Goal: Task Accomplishment & Management: Manage account settings

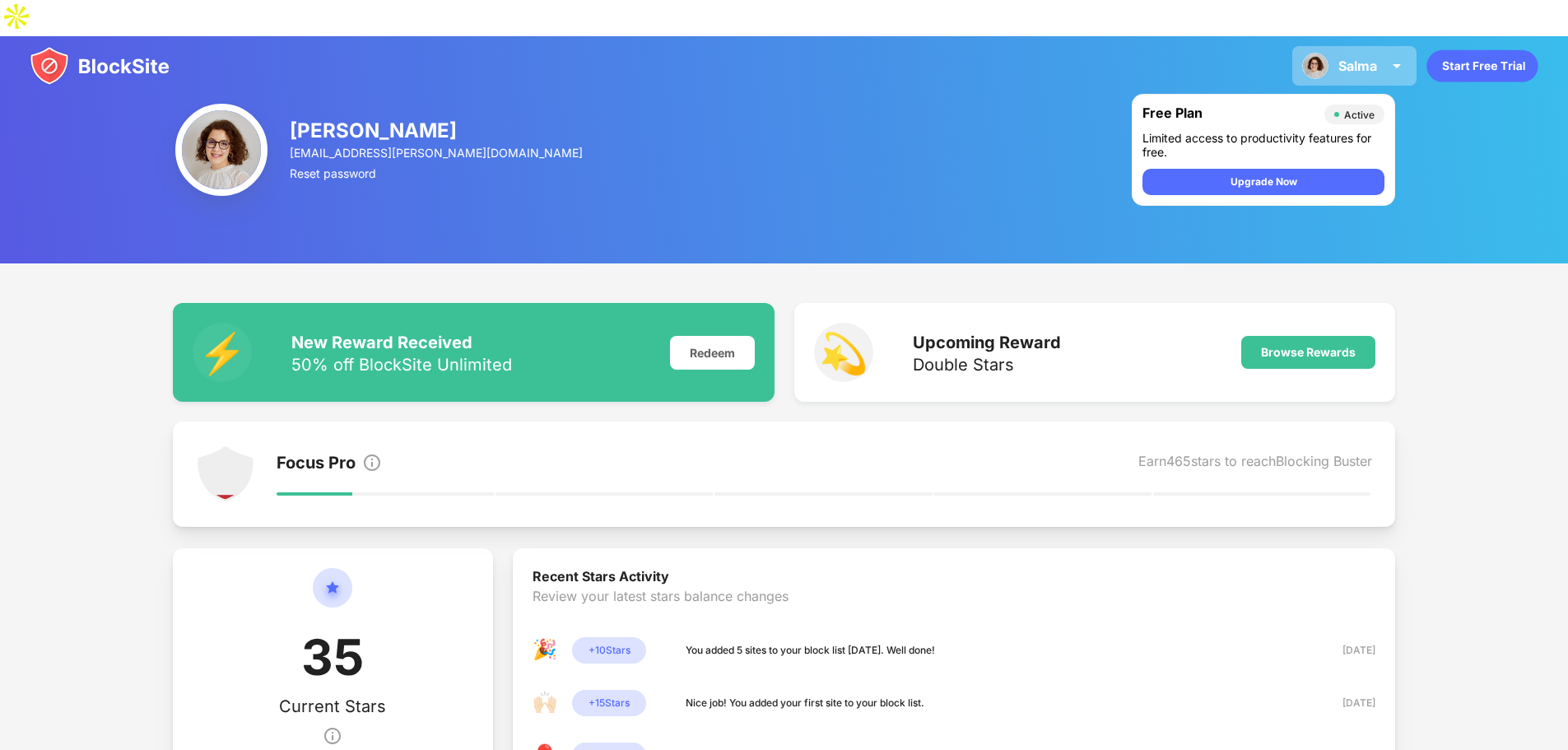
click at [1383, 46] on div "Salma [PERSON_NAME] View Account Insights Premium Rewards Settings Support Log …" at bounding box center [1354, 65] width 125 height 40
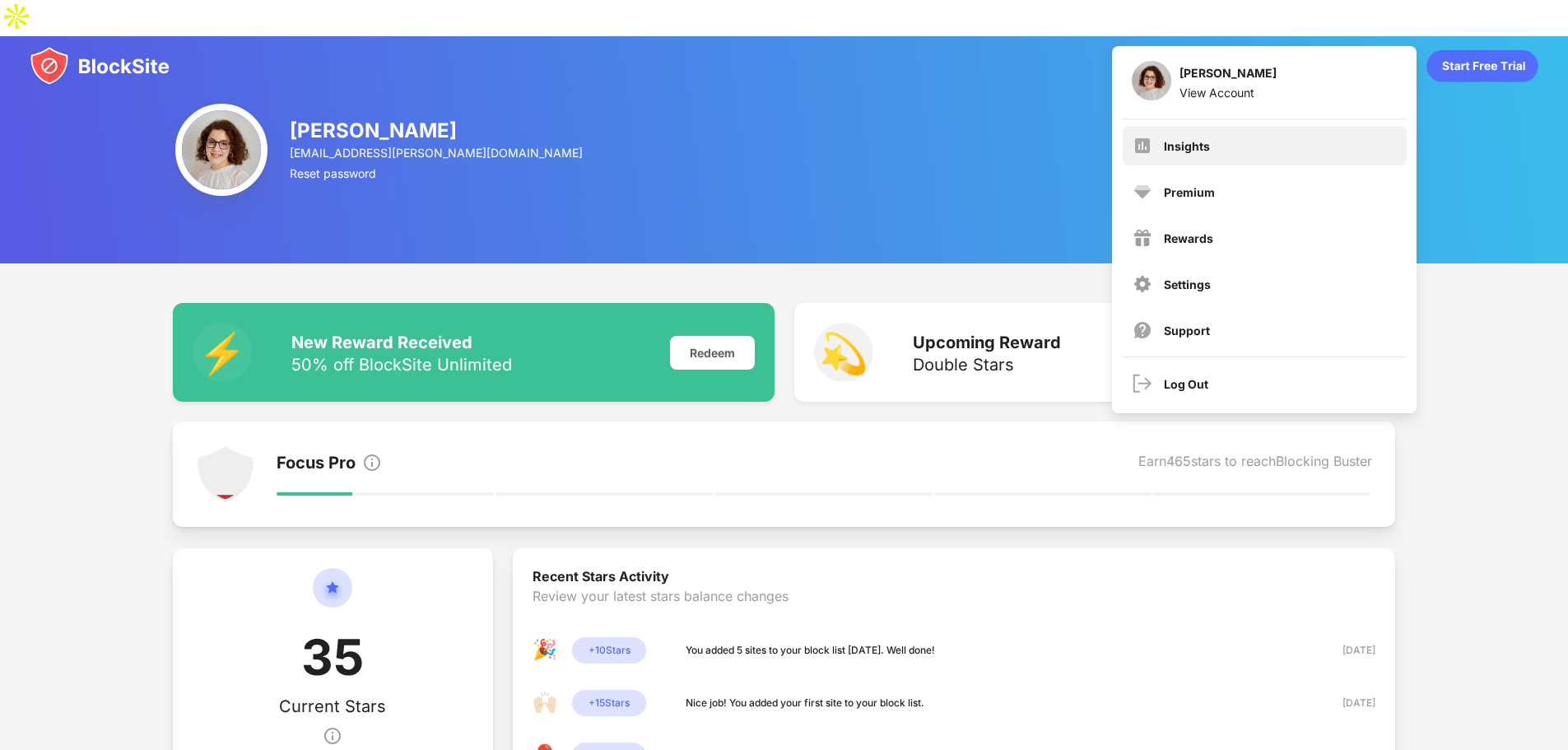
click at [1355, 126] on div "Insights" at bounding box center [1264, 145] width 284 height 40
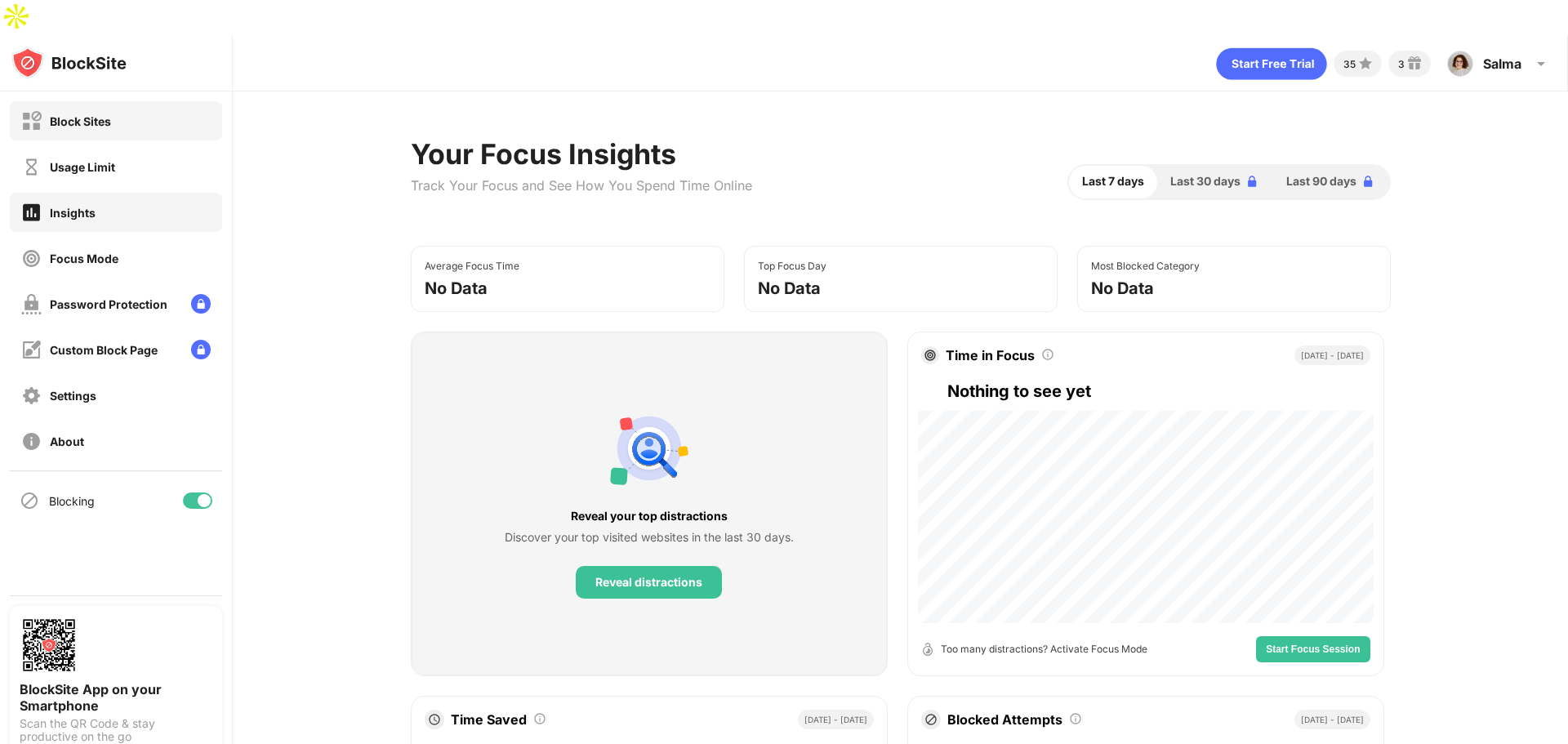
click at [160, 101] on div "Block Sites" at bounding box center [116, 120] width 212 height 39
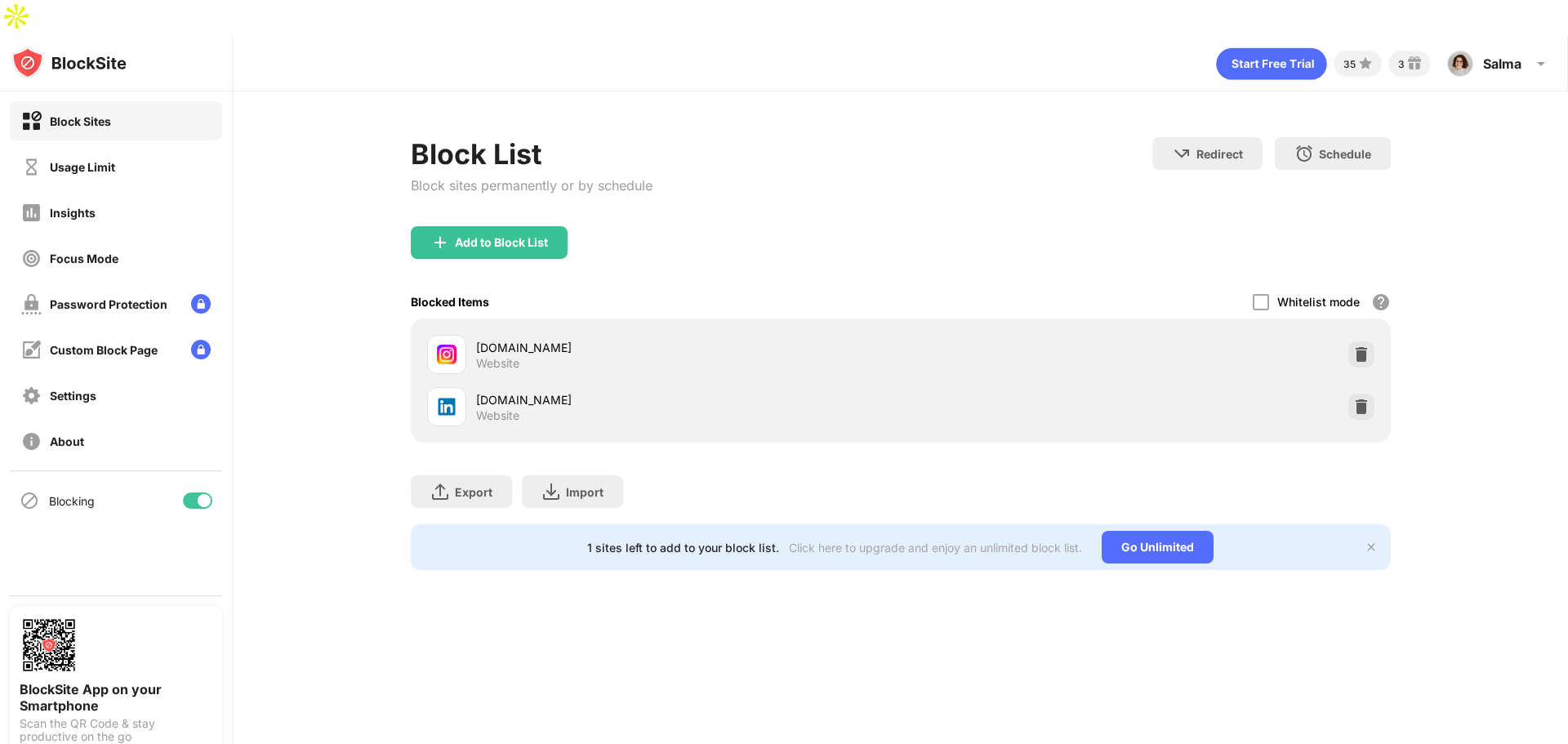
click at [1349, 394] on div at bounding box center [1362, 407] width 26 height 26
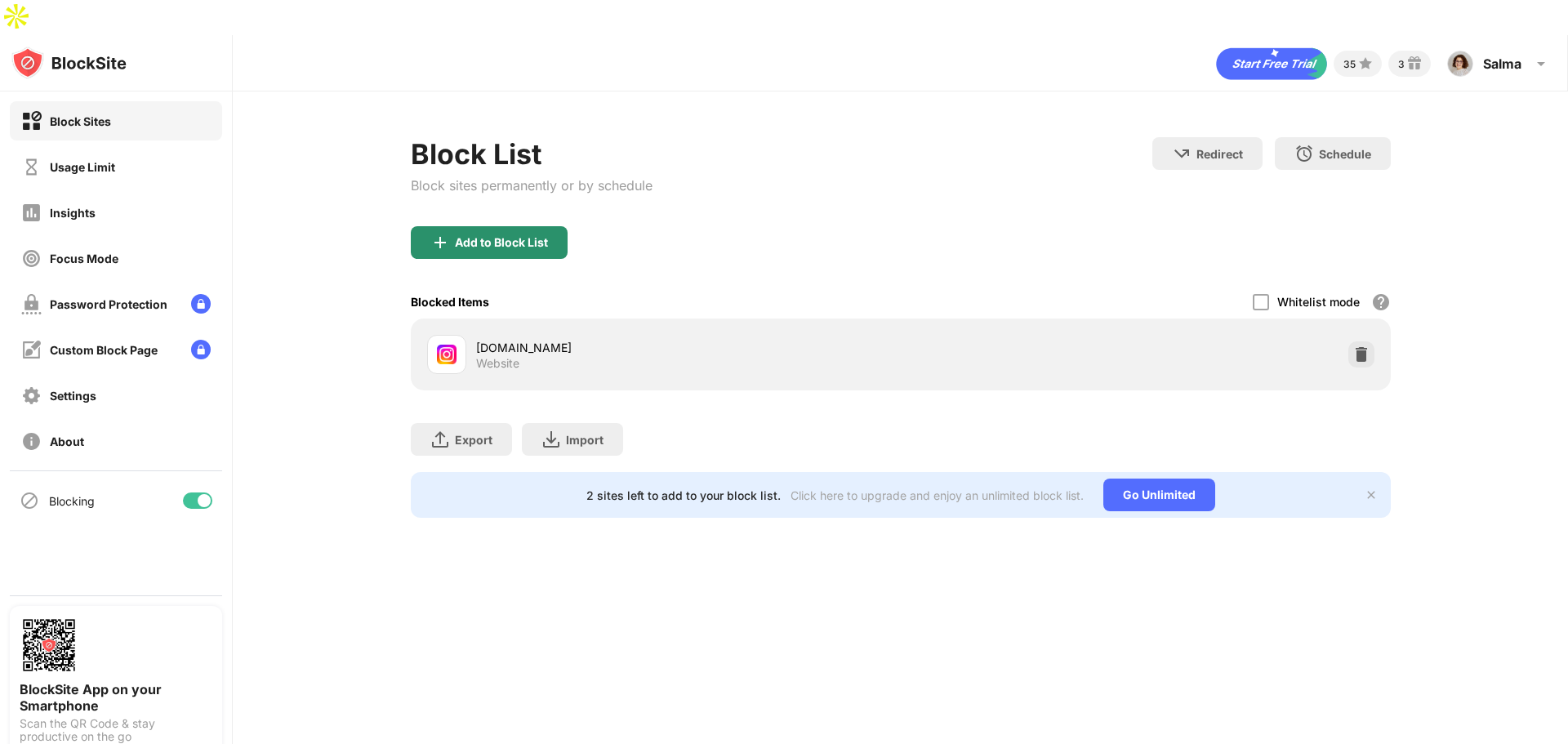
click at [534, 226] on div "Add to Block List" at bounding box center [488, 242] width 157 height 32
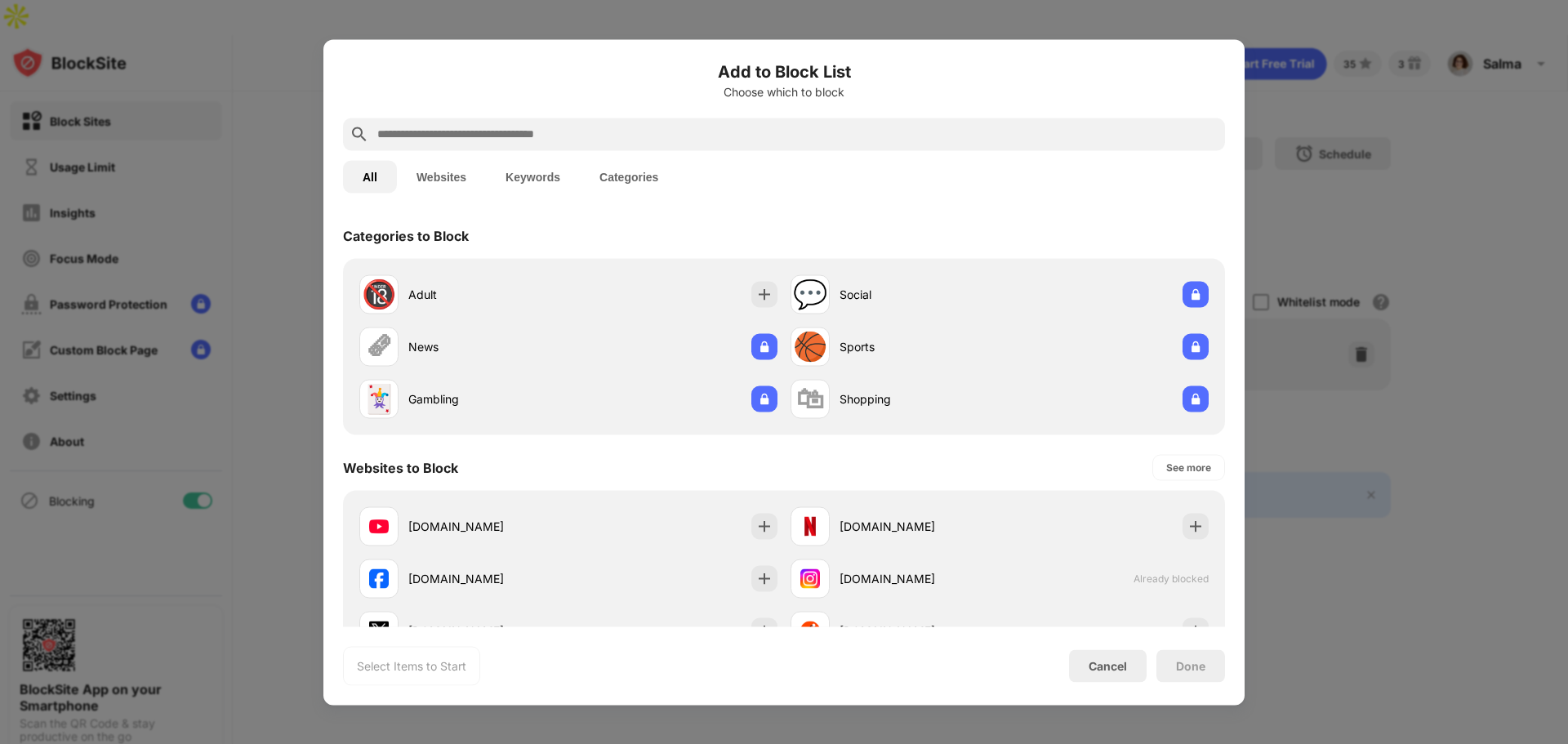
click at [639, 132] on input "text" at bounding box center [796, 134] width 843 height 19
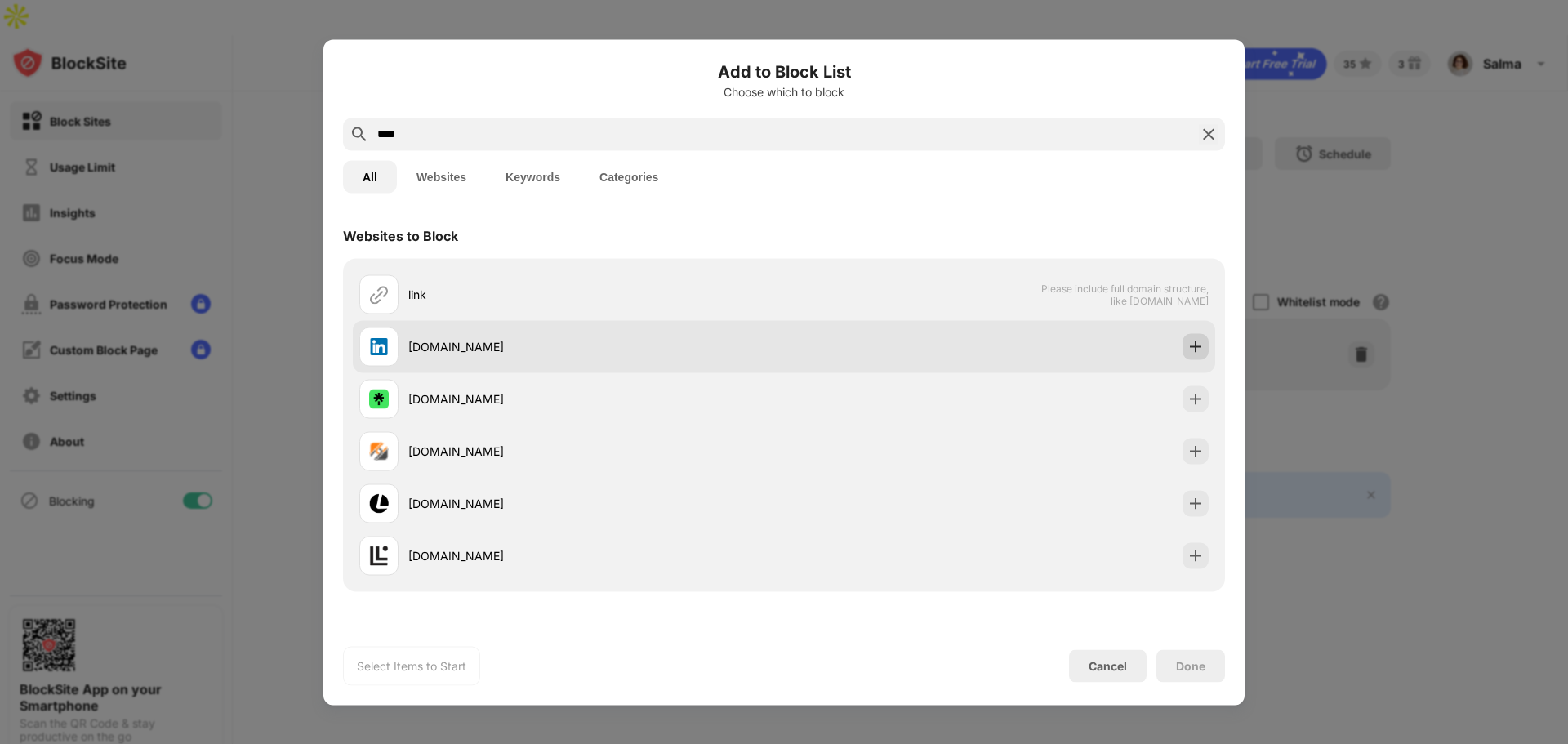
type input "****"
click at [1187, 354] on img at bounding box center [1195, 347] width 17 height 17
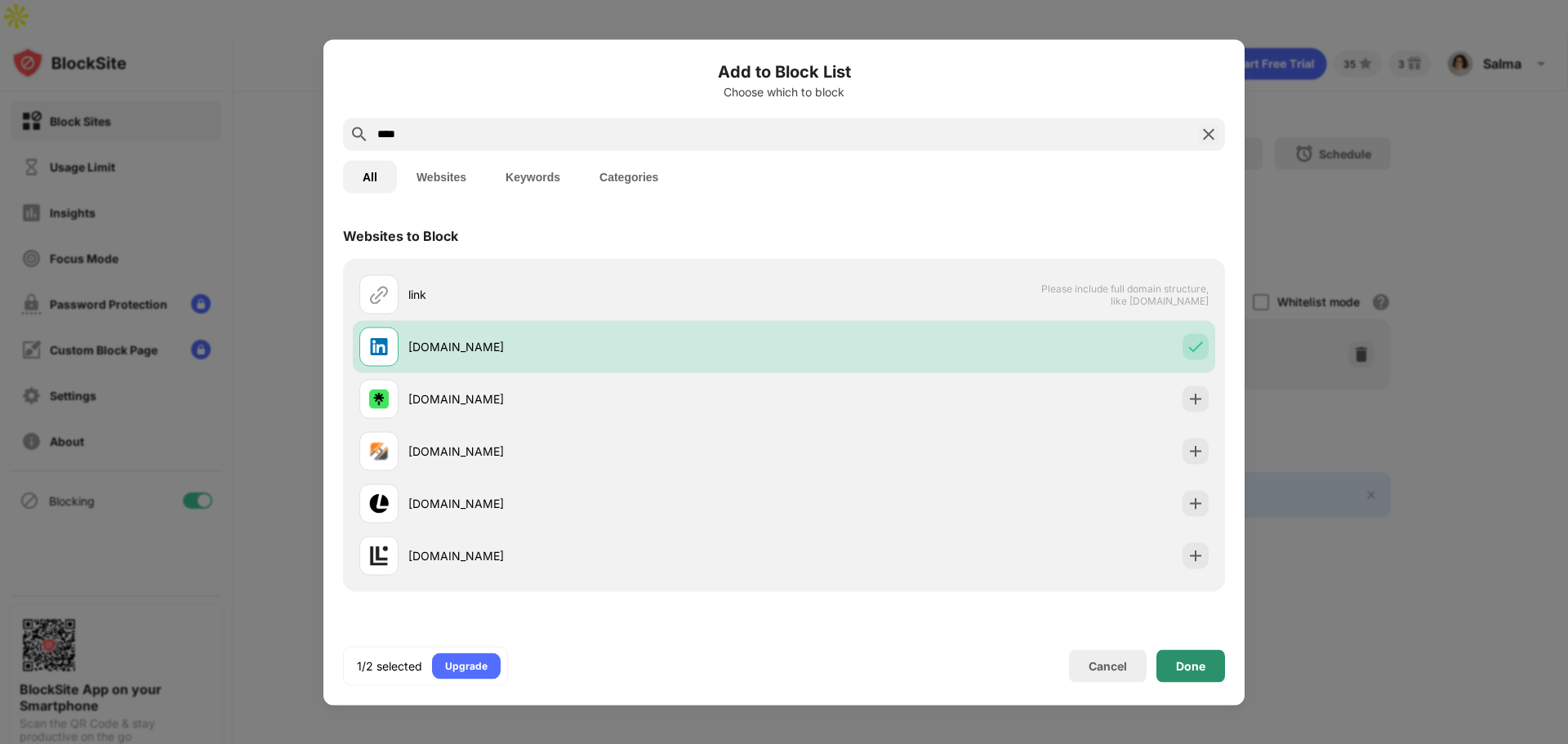
click at [1216, 656] on div "Done" at bounding box center [1191, 665] width 68 height 32
